Goal: Obtain resource: Download file/media

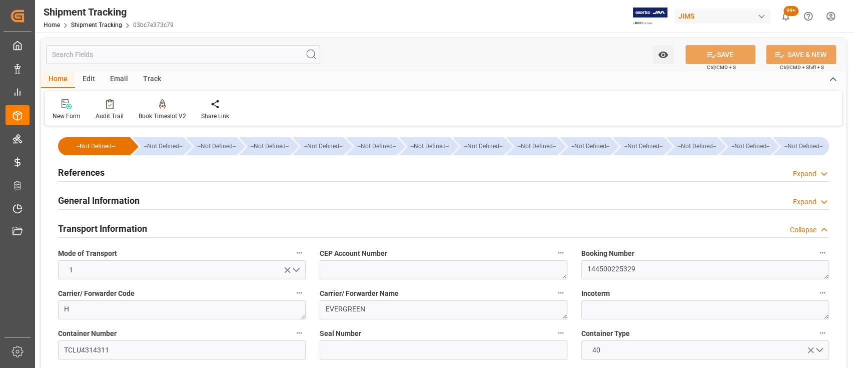
scroll to position [200, 0]
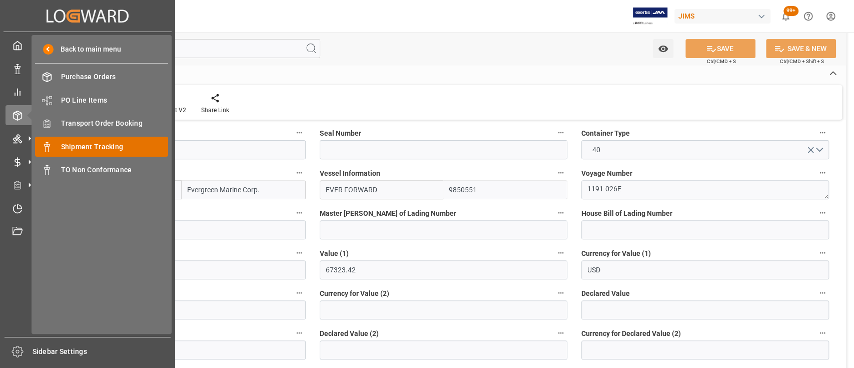
click at [104, 145] on span "Shipment Tracking" at bounding box center [115, 147] width 108 height 11
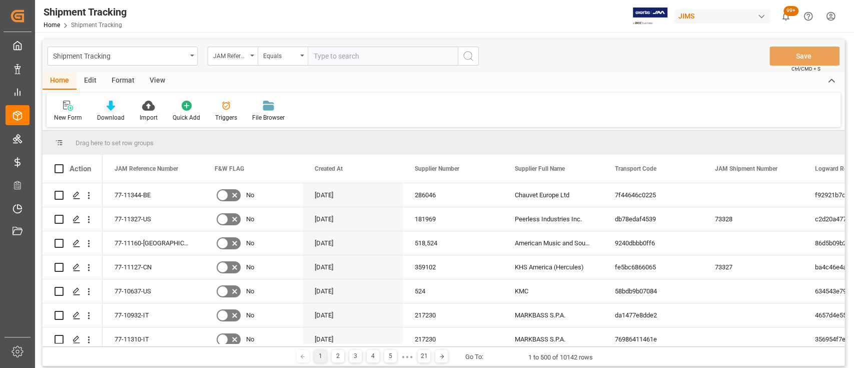
click at [105, 104] on div at bounding box center [111, 105] width 28 height 11
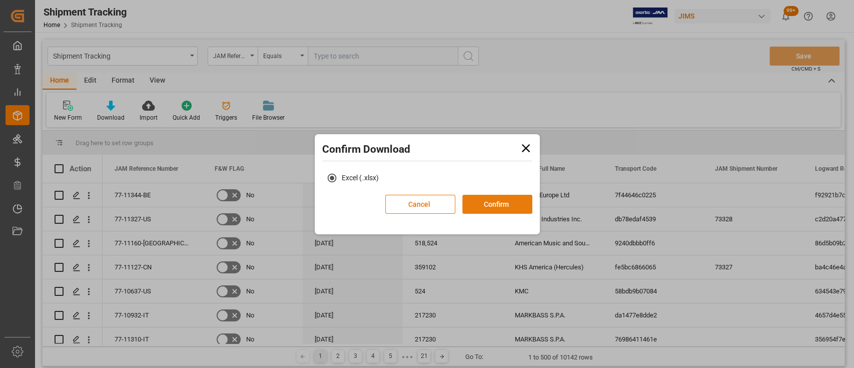
click at [505, 208] on button "Confirm" at bounding box center [497, 204] width 70 height 19
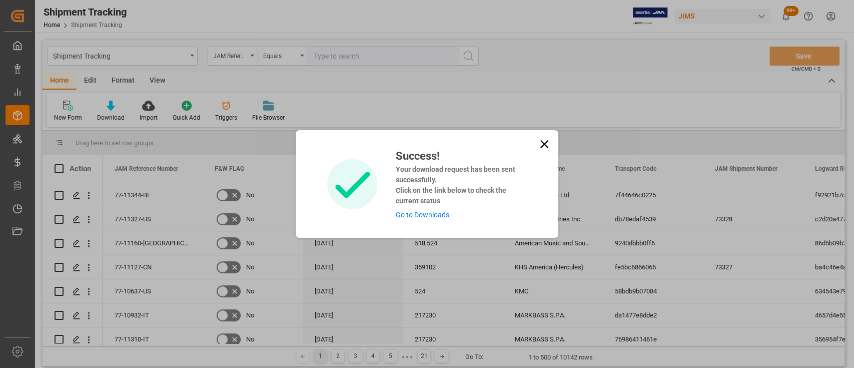
click at [423, 213] on link "Go to Downloads" at bounding box center [422, 215] width 54 height 8
